Goal: Task Accomplishment & Management: Manage account settings

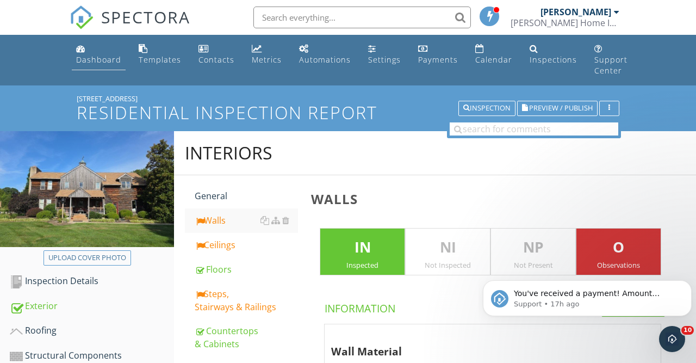
click at [115, 61] on div "Dashboard" at bounding box center [98, 59] width 45 height 10
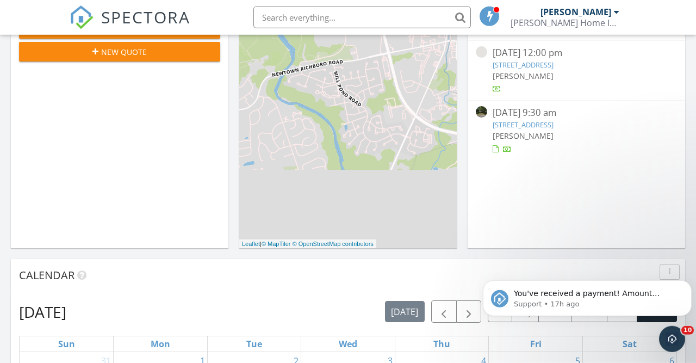
scroll to position [113, 0]
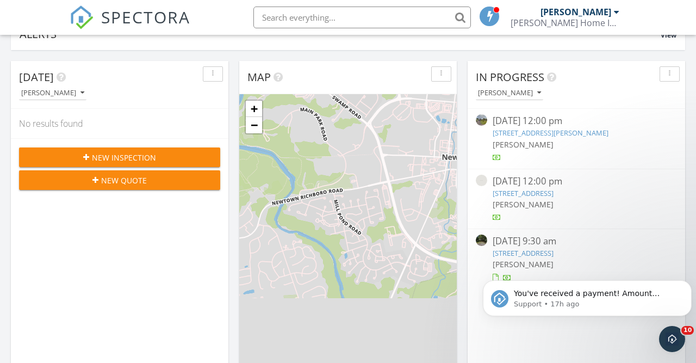
click at [534, 252] on link "561 Nottingham Dr, Morrisville, PA 19067" at bounding box center [523, 253] width 61 height 10
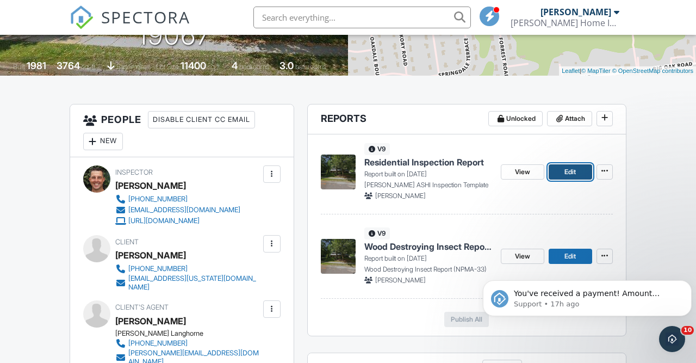
click at [561, 180] on link "Edit" at bounding box center [571, 171] width 44 height 15
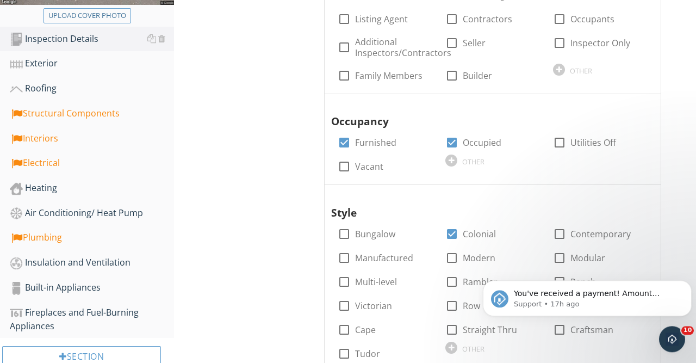
scroll to position [226, 0]
